Goal: Information Seeking & Learning: Learn about a topic

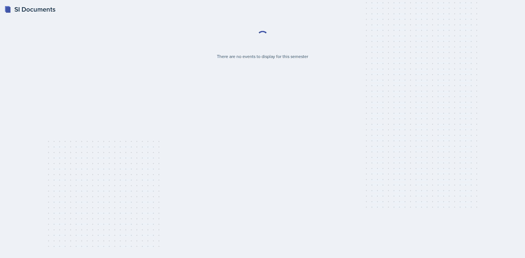
select select "2bed604d-1099-4043-b1bc-2365e8740244"
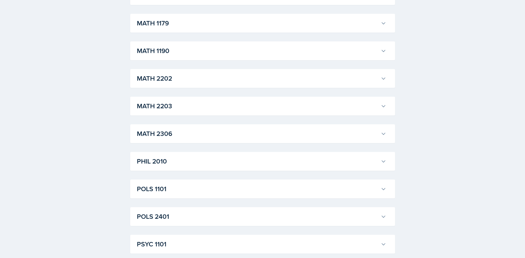
scroll to position [586, 0]
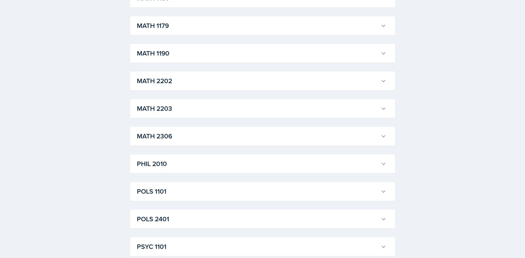
click at [160, 27] on h3 "MATH 1179" at bounding box center [258, 26] width 242 height 10
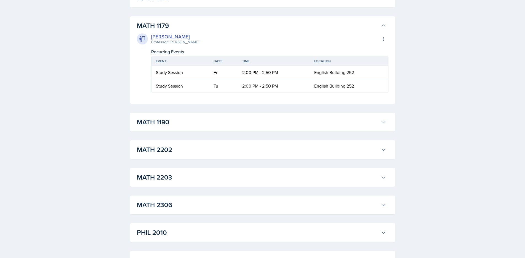
drag, startPoint x: 149, startPoint y: 123, endPoint x: 120, endPoint y: 115, distance: 30.1
click at [148, 123] on h3 "MATH 1190" at bounding box center [258, 122] width 242 height 10
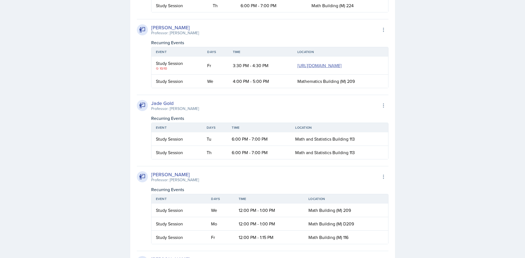
scroll to position [967, 0]
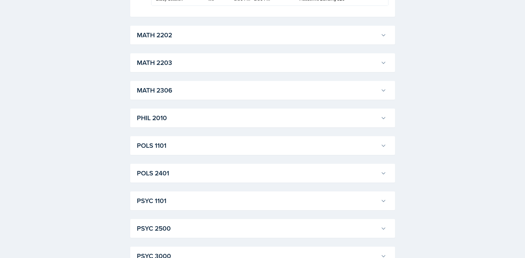
click at [155, 40] on h3 "MATH 2202" at bounding box center [258, 35] width 242 height 10
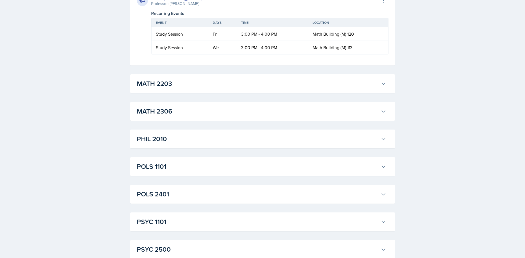
scroll to position [2023, 0]
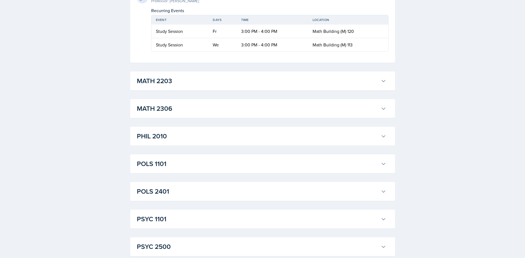
click at [148, 86] on h3 "MATH 2203" at bounding box center [258, 81] width 242 height 10
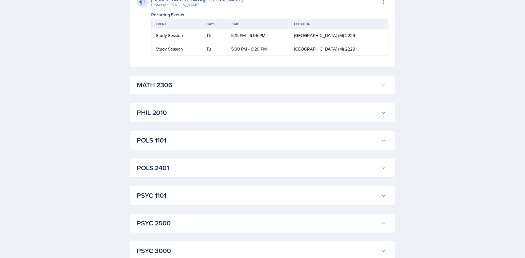
scroll to position [2124, 0]
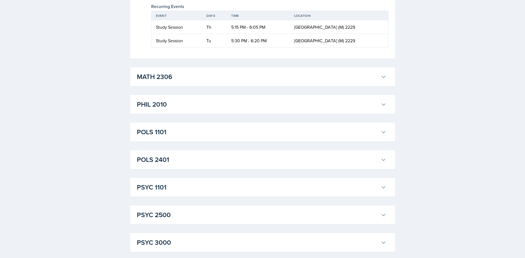
click at [147, 82] on h3 "MATH 2306" at bounding box center [258, 77] width 242 height 10
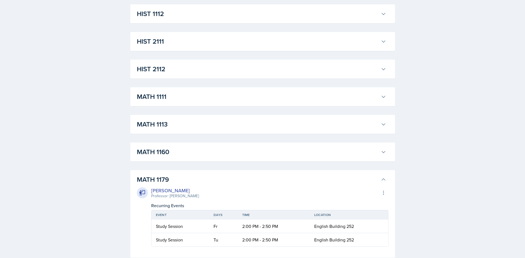
scroll to position [428, 0]
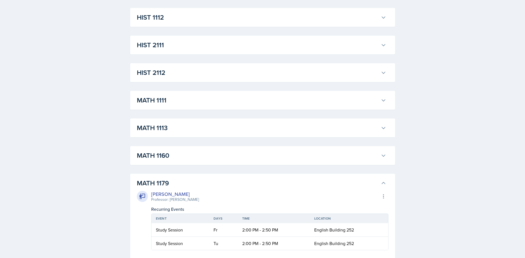
click at [143, 152] on h3 "MATH 1160" at bounding box center [258, 155] width 242 height 10
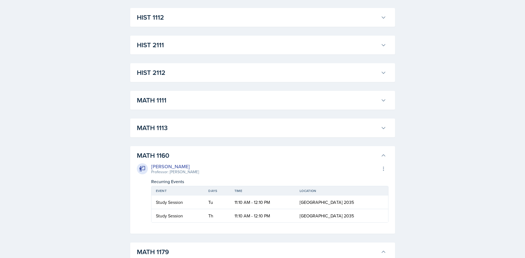
click at [147, 126] on h3 "MATH 1113" at bounding box center [258, 128] width 242 height 10
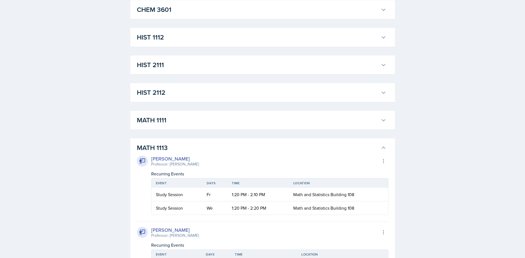
scroll to position [396, 0]
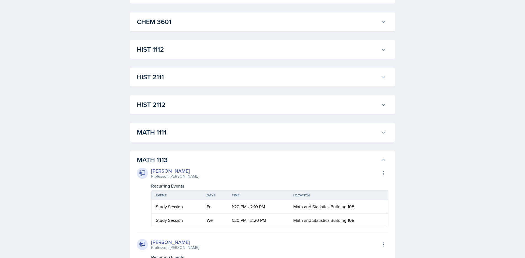
click at [147, 136] on h3 "MATH 1111" at bounding box center [258, 132] width 242 height 10
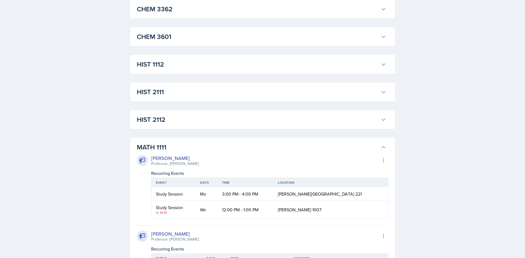
click at [170, 145] on h3 "MATH 1111" at bounding box center [258, 147] width 242 height 10
